Goal: Task Accomplishment & Management: Complete application form

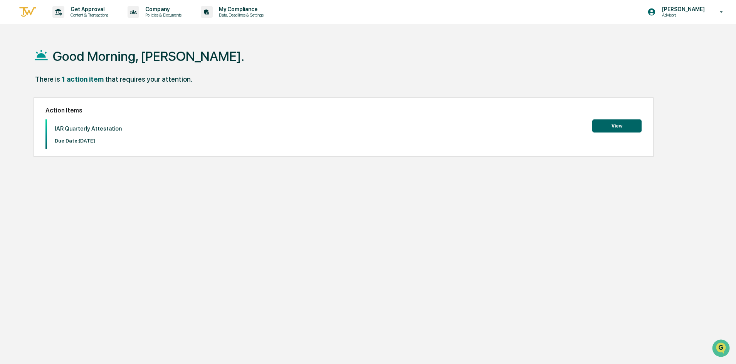
click at [606, 127] on button "View" at bounding box center [616, 125] width 49 height 13
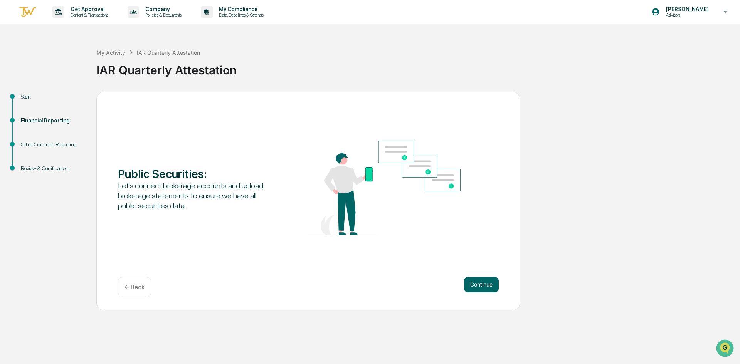
click at [603, 210] on div "Start Financial Reporting Other Common Reporting Review & Certification Public …" at bounding box center [370, 201] width 732 height 219
click at [490, 287] on button "Continue" at bounding box center [481, 284] width 35 height 15
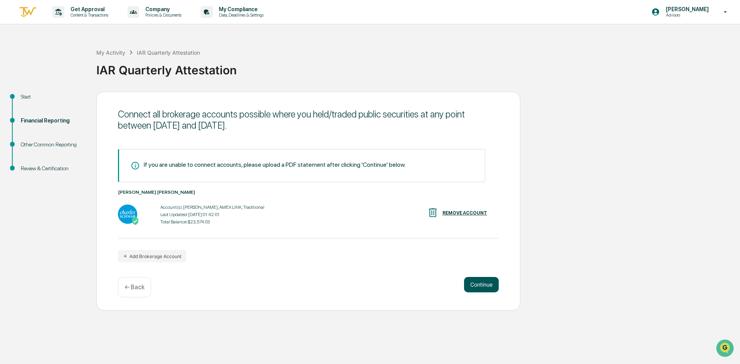
click at [481, 291] on button "Continue" at bounding box center [481, 284] width 35 height 15
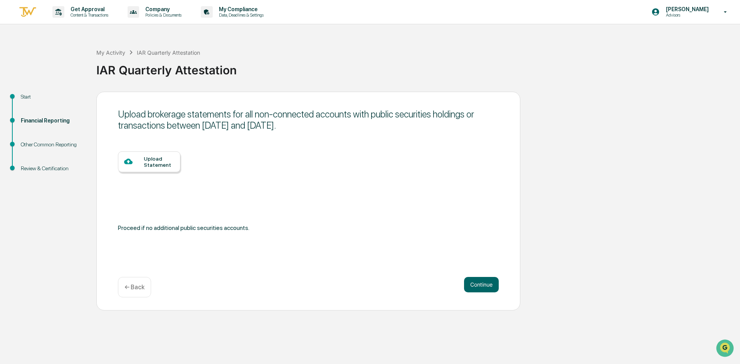
click at [155, 169] on div "Upload Statement" at bounding box center [149, 161] width 62 height 21
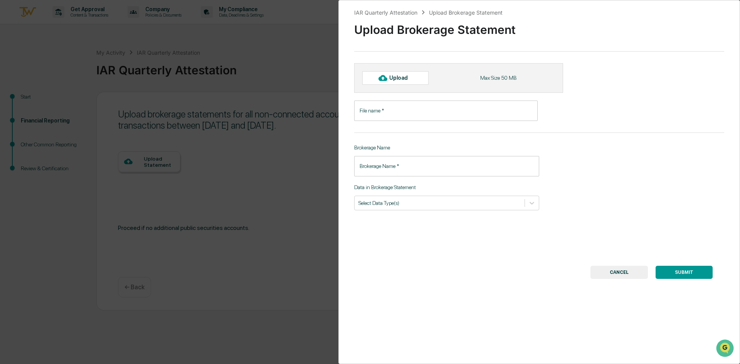
click at [622, 276] on button "CANCEL" at bounding box center [618, 272] width 57 height 13
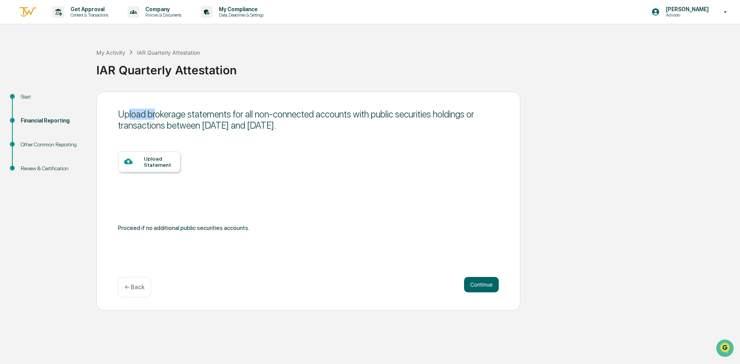
drag, startPoint x: 130, startPoint y: 118, endPoint x: 177, endPoint y: 120, distance: 47.0
click at [157, 118] on div "Upload brokerage statements for all non-connected accounts with public securiti…" at bounding box center [308, 120] width 381 height 22
click at [446, 279] on div "Continue ← Back" at bounding box center [308, 287] width 381 height 20
click at [490, 287] on button "Continue" at bounding box center [481, 284] width 35 height 15
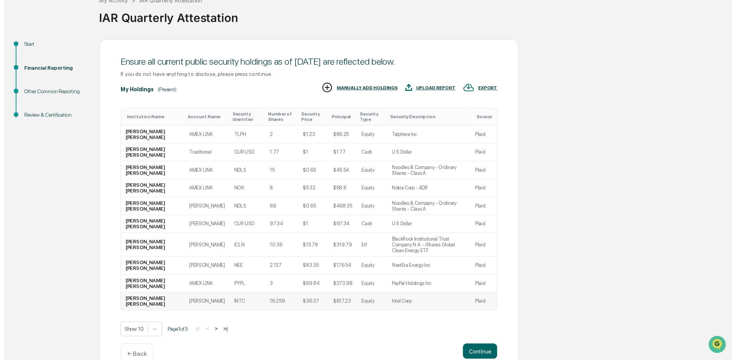
scroll to position [63, 0]
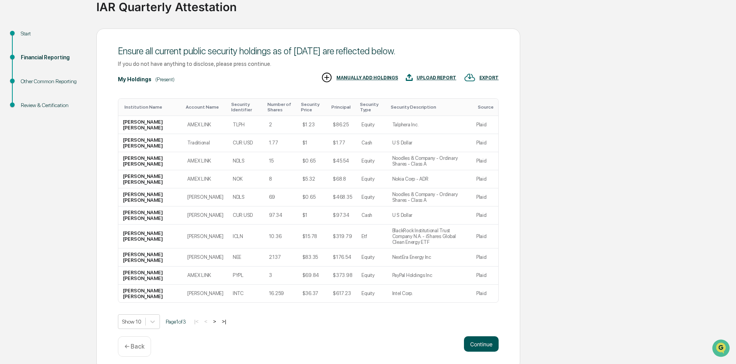
click at [487, 337] on button "Continue" at bounding box center [481, 343] width 35 height 15
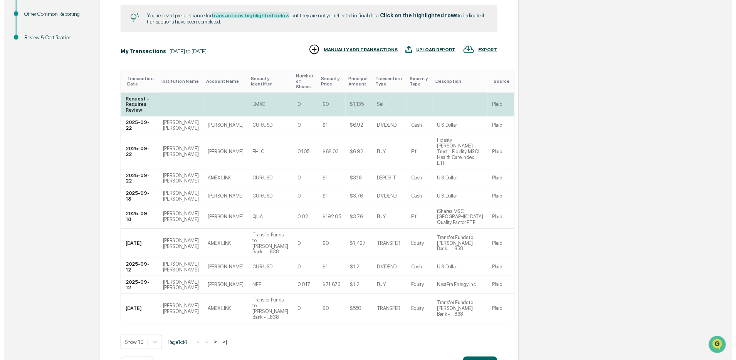
scroll to position [137, 0]
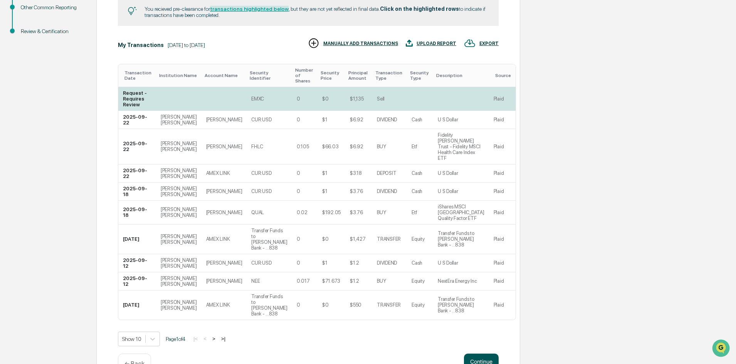
click at [493, 354] on button "Continue" at bounding box center [481, 361] width 35 height 15
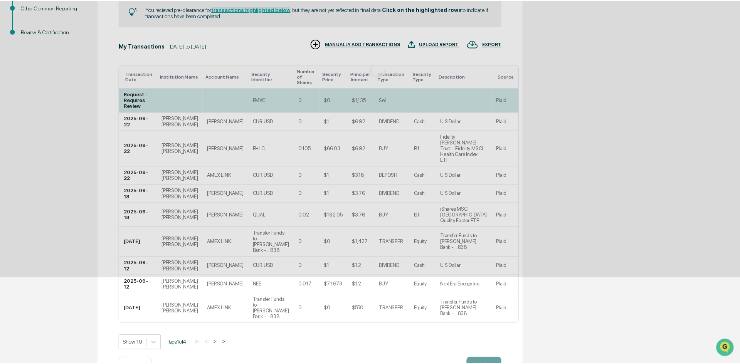
scroll to position [0, 0]
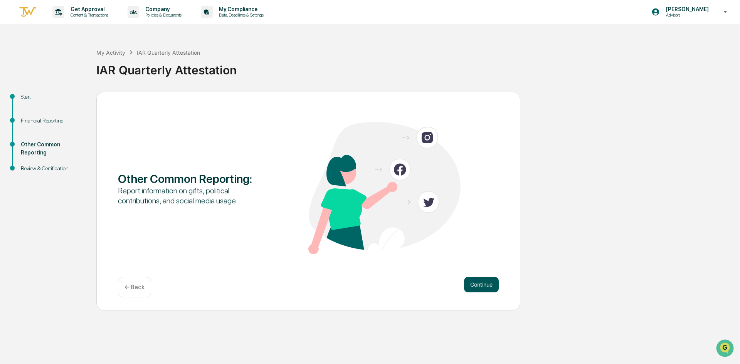
click at [484, 285] on button "Continue" at bounding box center [481, 284] width 35 height 15
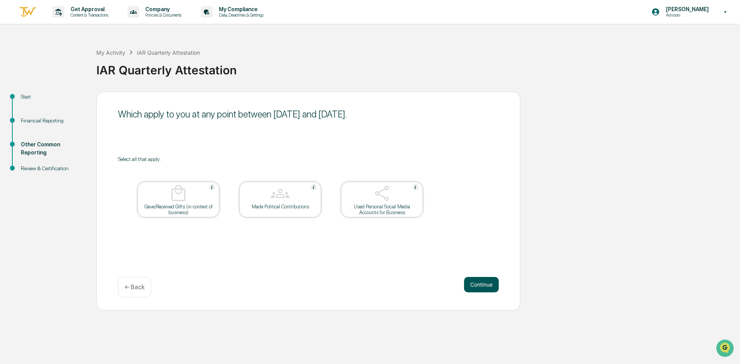
click at [482, 282] on button "Continue" at bounding box center [481, 284] width 35 height 15
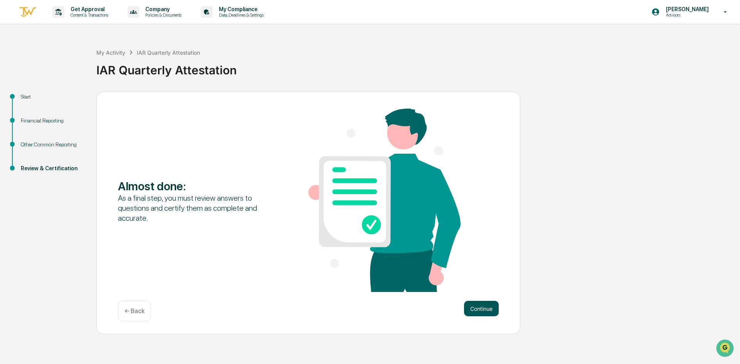
click at [491, 313] on button "Continue" at bounding box center [481, 308] width 35 height 15
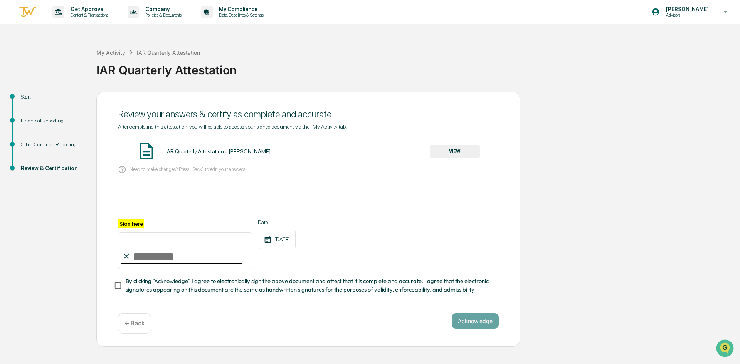
click at [159, 244] on input "Sign here" at bounding box center [185, 250] width 134 height 37
click at [132, 257] on input "Sign here" at bounding box center [185, 250] width 134 height 37
type input "**********"
click at [488, 324] on button "Acknowledge" at bounding box center [475, 320] width 47 height 15
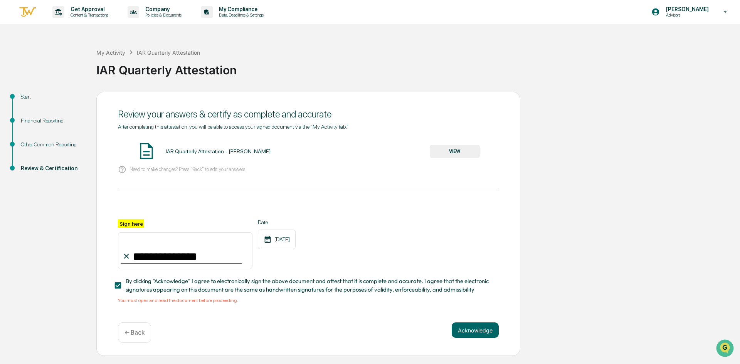
click at [463, 151] on button "VIEW" at bounding box center [455, 151] width 50 height 13
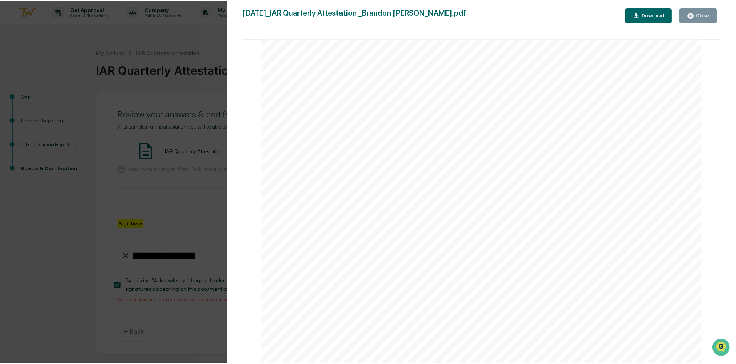
scroll to position [1534, 0]
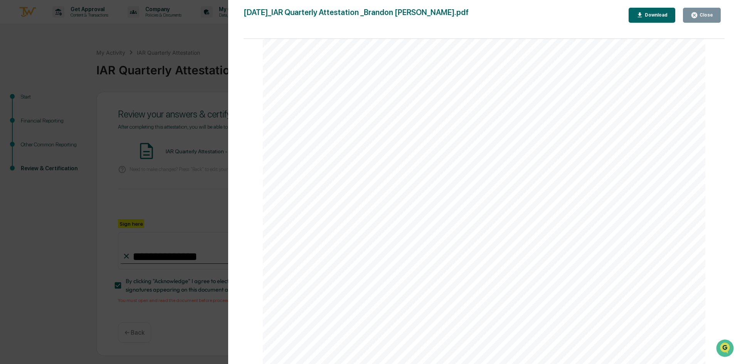
click at [52, 290] on div "Version History [DATE] 04:04 PM [PERSON_NAME] [DATE]_IAR Quarterly Attestation …" at bounding box center [370, 182] width 740 height 364
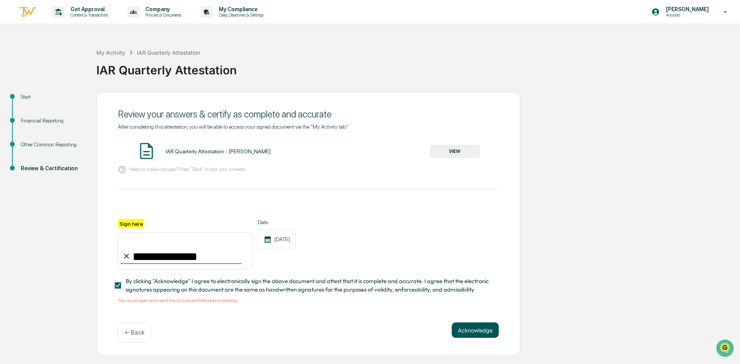
click at [479, 333] on button "Acknowledge" at bounding box center [475, 330] width 47 height 15
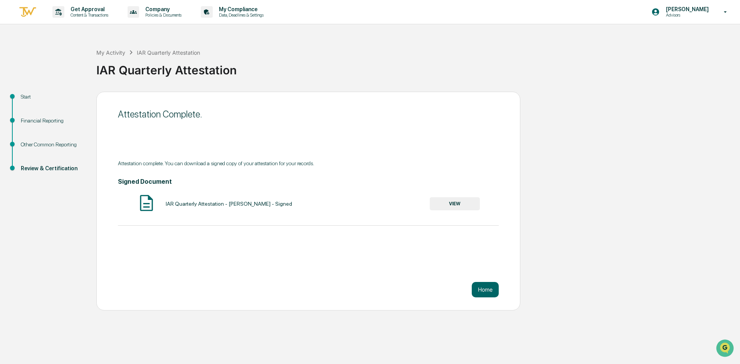
click at [484, 281] on div "Attestation Complete. Attestation complete. You can download a signed copy of y…" at bounding box center [308, 201] width 424 height 219
click at [485, 286] on button "Home" at bounding box center [485, 289] width 27 height 15
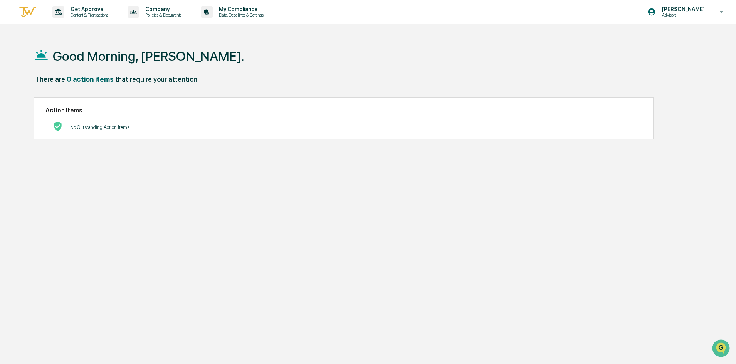
click at [126, 173] on div "Good Morning, [PERSON_NAME]. There are 0 action items that require your attenti…" at bounding box center [364, 219] width 685 height 364
